Goal: Download file/media

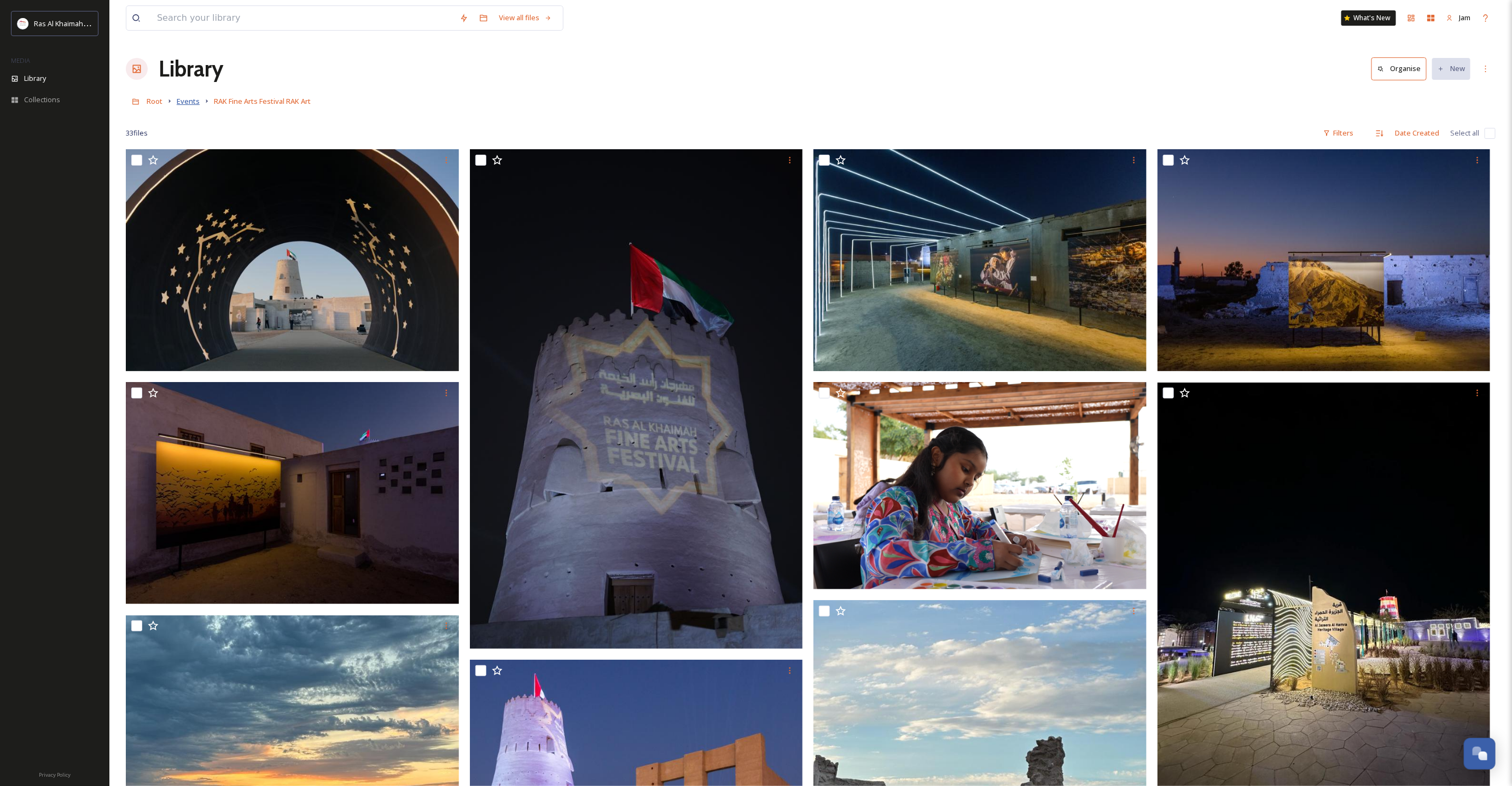
click at [177, 102] on span "Events" at bounding box center [187, 101] width 23 height 10
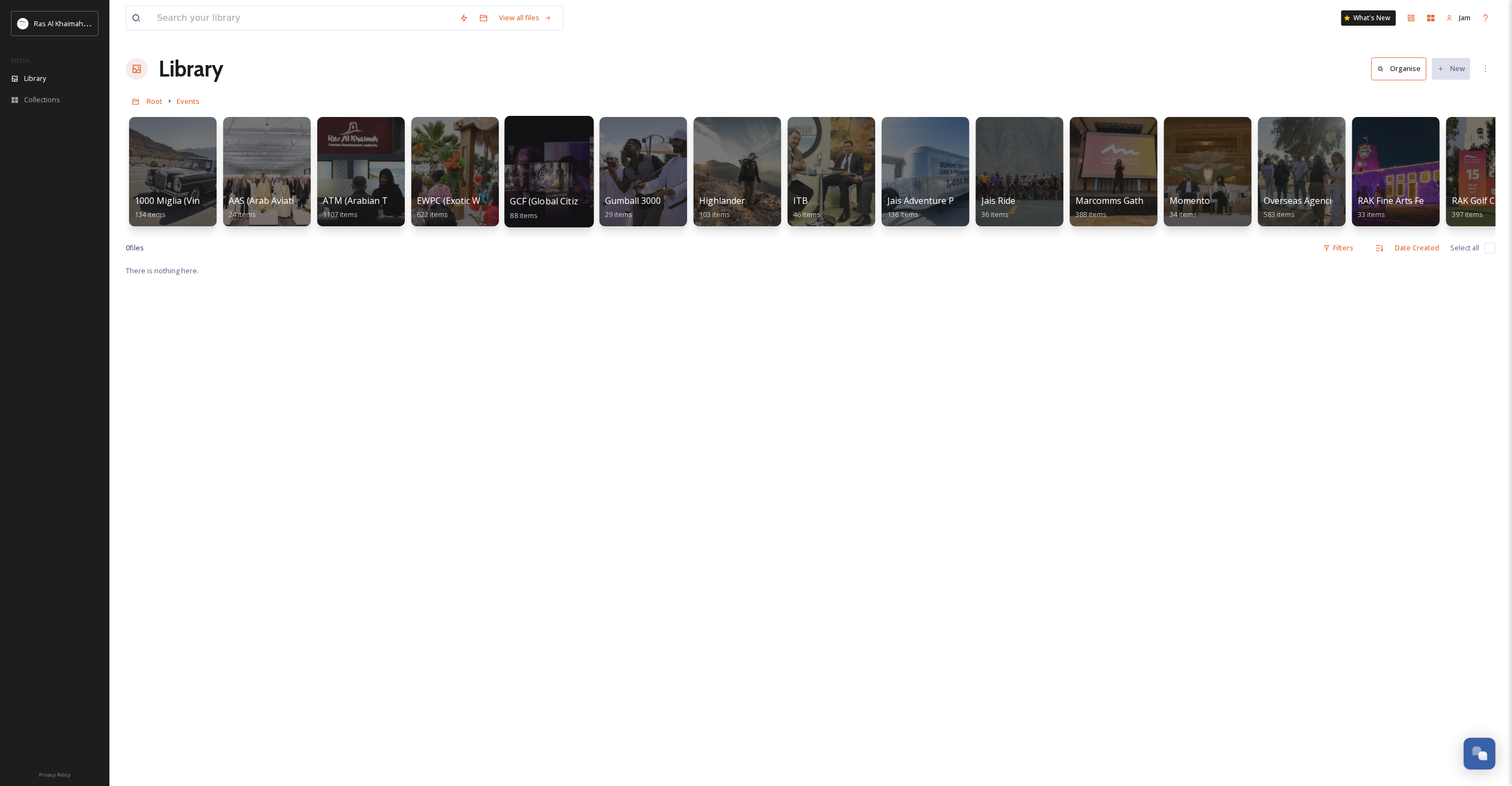
click at [531, 178] on div at bounding box center [548, 172] width 89 height 112
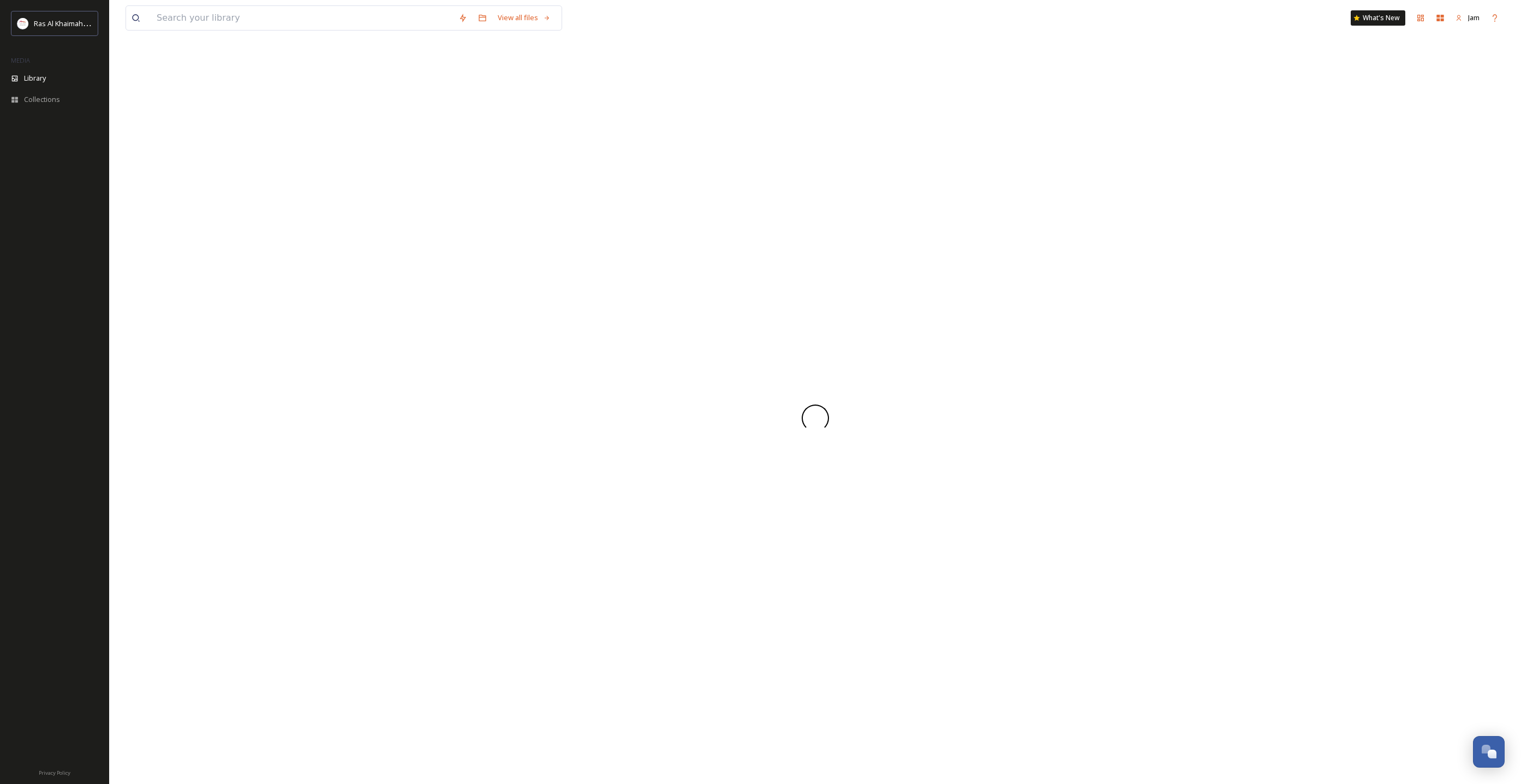
click at [530, 178] on div at bounding box center [815, 418] width 1379 height 732
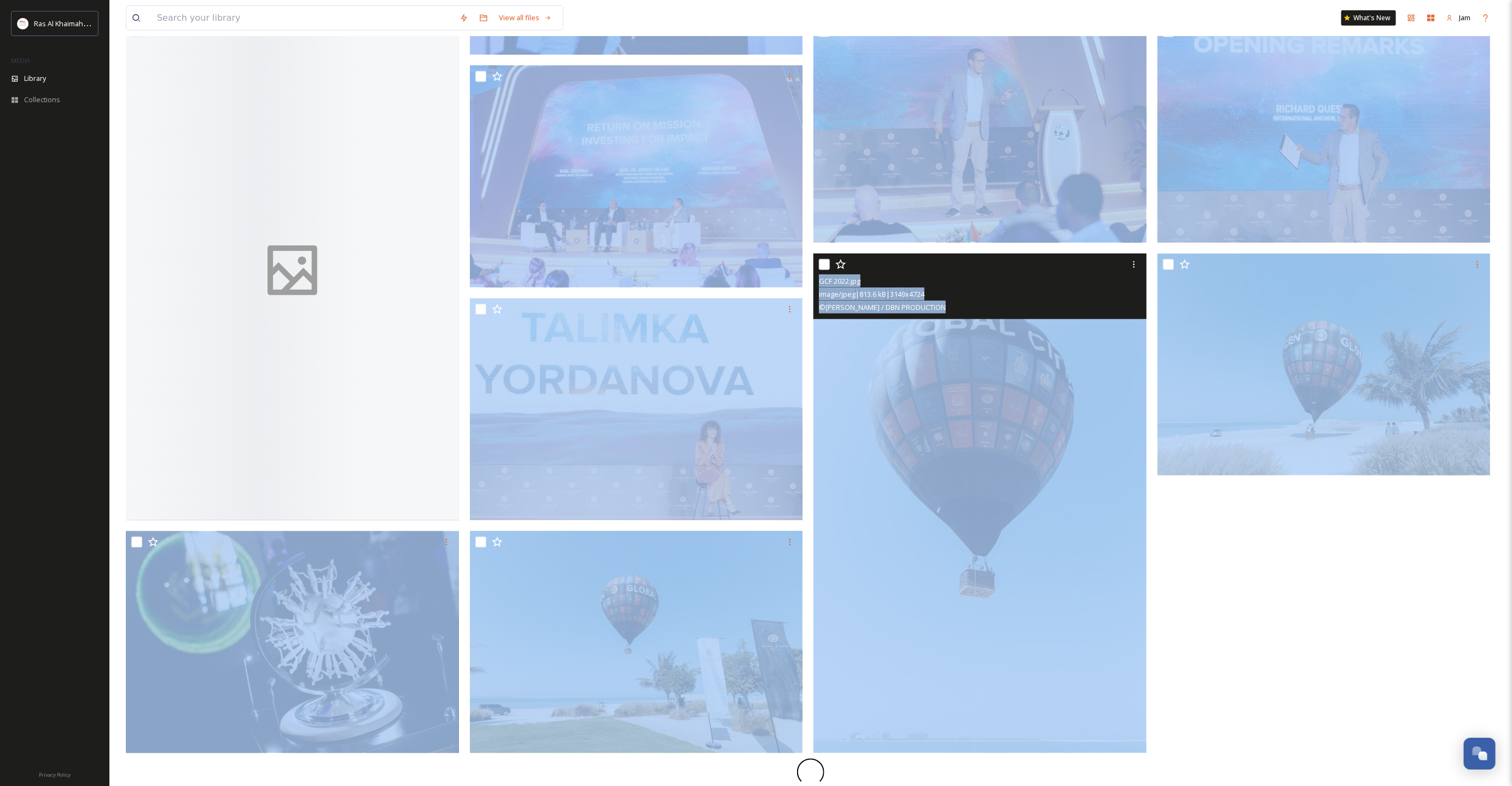
scroll to position [827, 0]
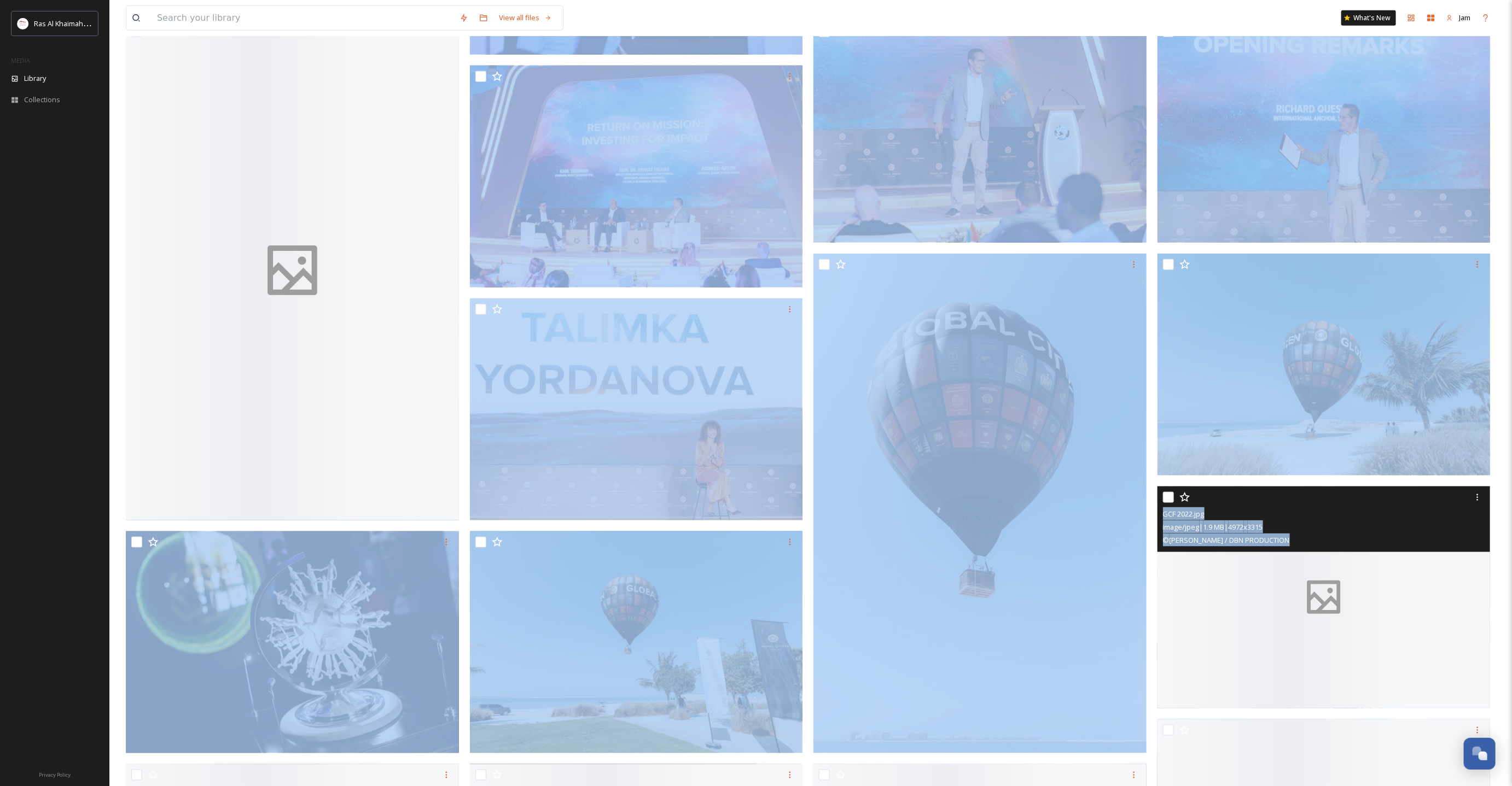
click at [1008, 523] on div at bounding box center [1325, 598] width 333 height 222
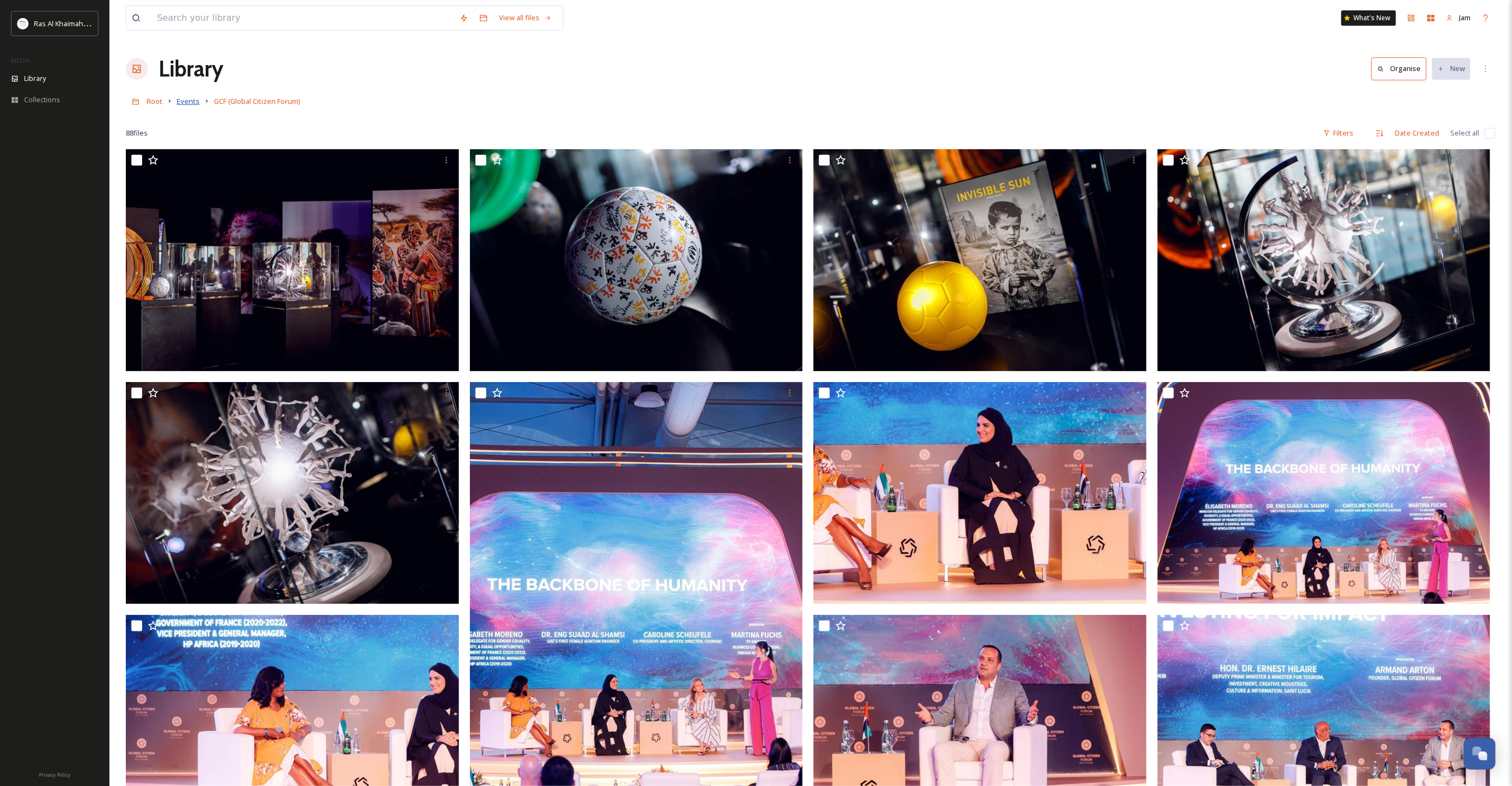
click at [185, 102] on span "Events" at bounding box center [187, 101] width 23 height 10
